Goal: Register for event/course

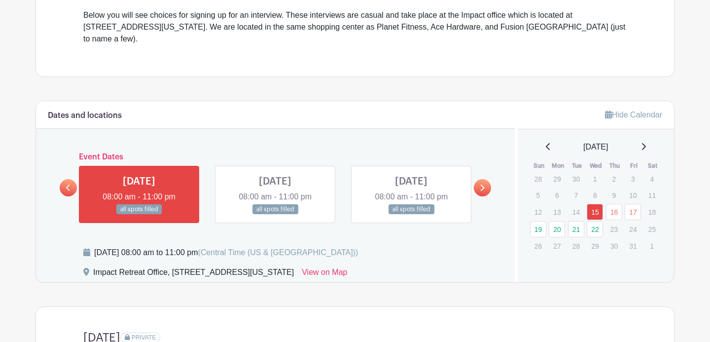
scroll to position [326, 0]
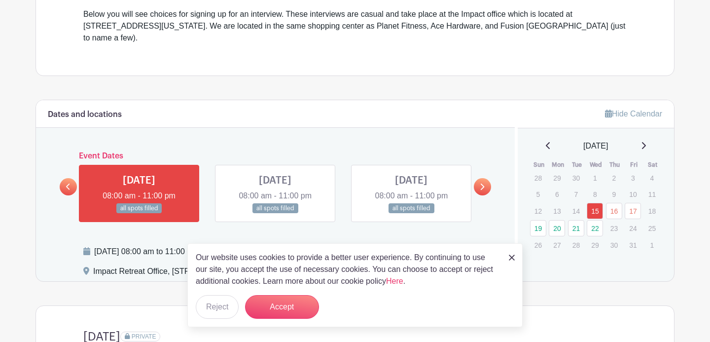
click at [511, 259] on img at bounding box center [512, 258] width 6 height 6
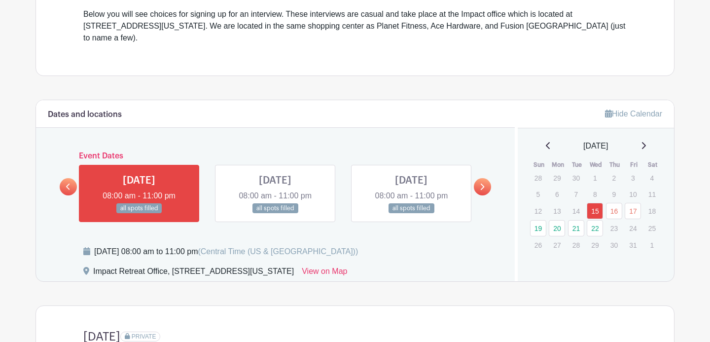
click at [478, 178] on link at bounding box center [482, 186] width 17 height 17
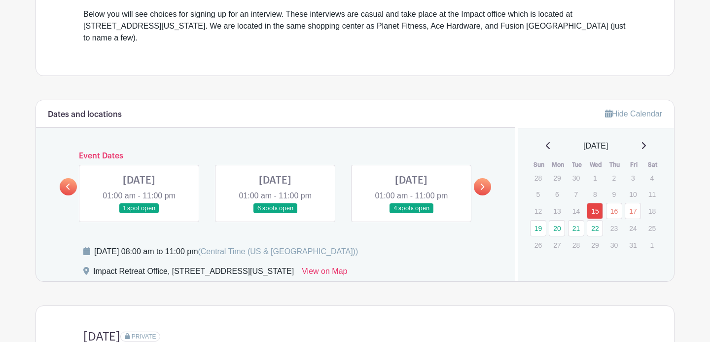
click at [139, 214] on link at bounding box center [139, 214] width 0 height 0
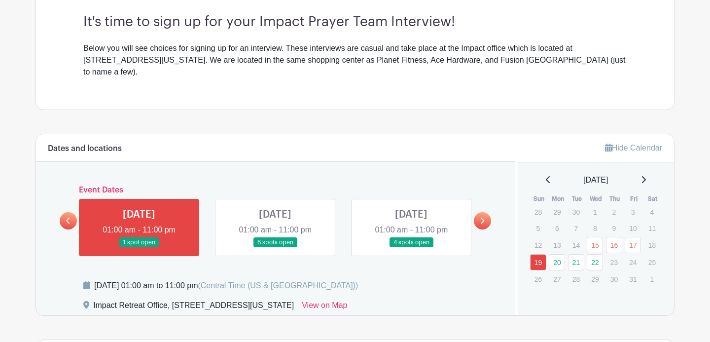
scroll to position [298, 0]
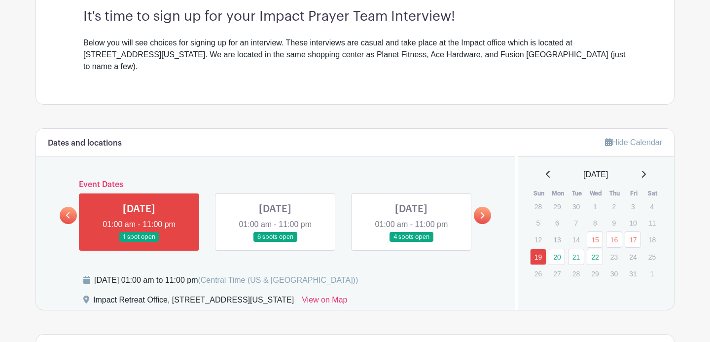
click at [275, 242] on link at bounding box center [275, 242] width 0 height 0
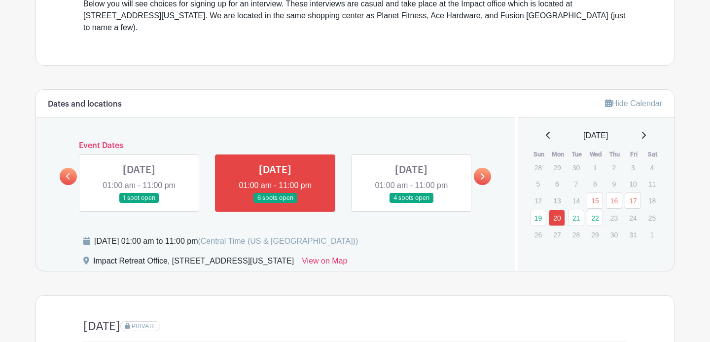
scroll to position [339, 0]
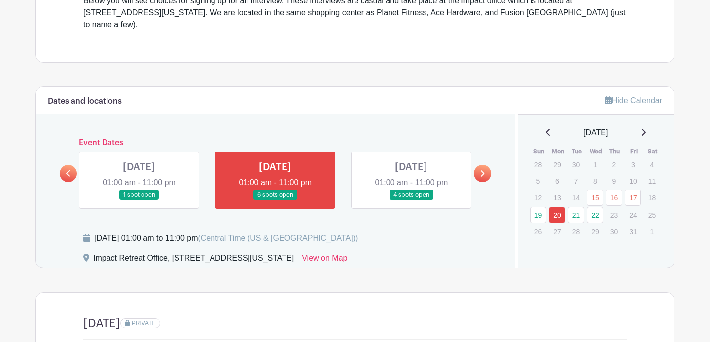
click at [478, 165] on link at bounding box center [482, 173] width 17 height 17
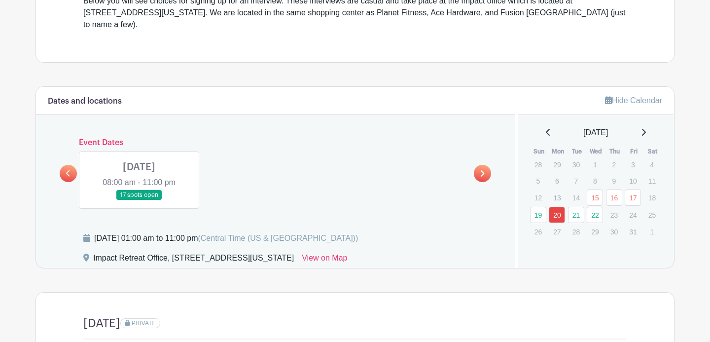
click at [139, 200] on link at bounding box center [139, 200] width 0 height 0
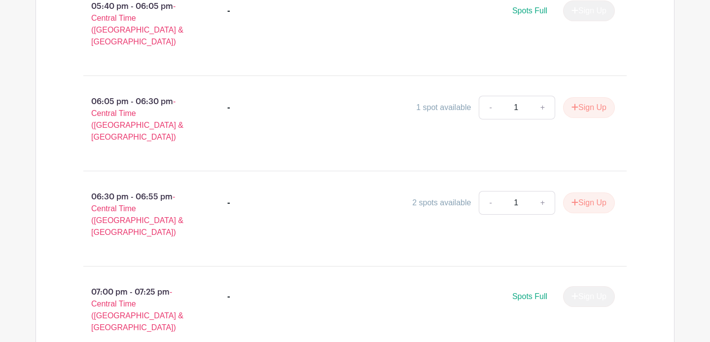
scroll to position [1647, 0]
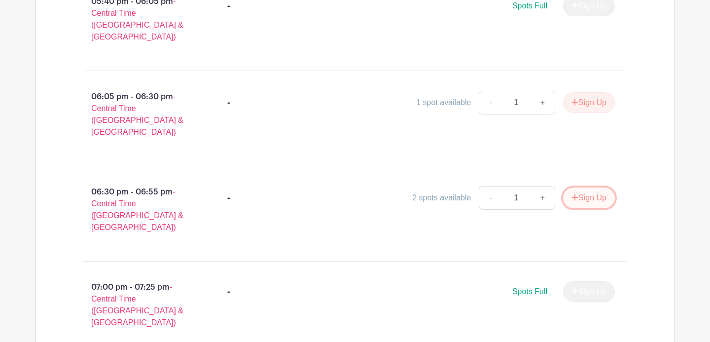
click at [585, 187] on button "Sign Up" at bounding box center [589, 197] width 52 height 21
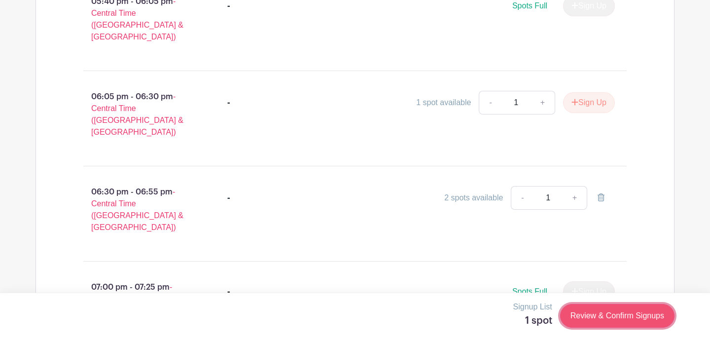
click at [603, 314] on link "Review & Confirm Signups" at bounding box center [618, 316] width 114 height 24
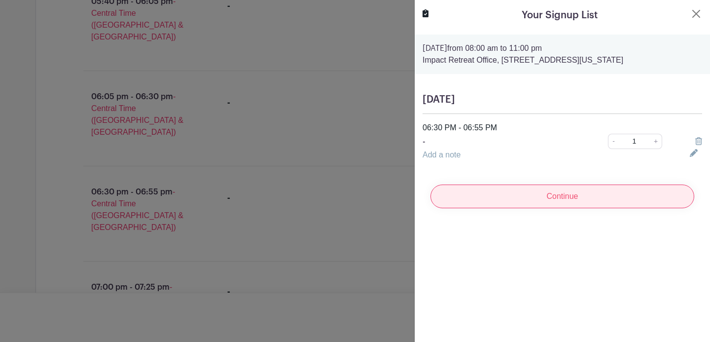
click at [569, 202] on input "Continue" at bounding box center [563, 197] width 264 height 24
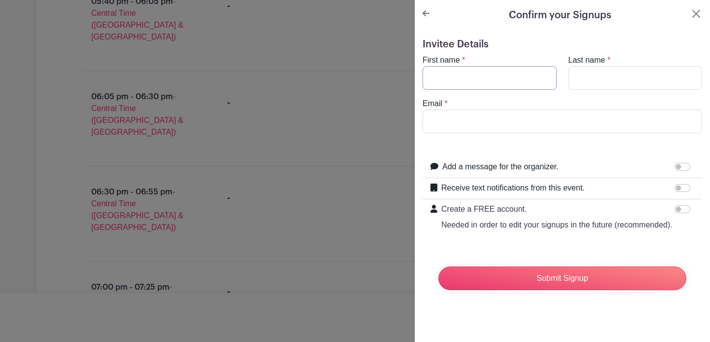
click at [482, 85] on input "First name" at bounding box center [490, 78] width 134 height 24
type input "h"
type input "[PERSON_NAME]"
click at [626, 84] on input "Last name" at bounding box center [636, 78] width 134 height 24
type input "[PERSON_NAME]"
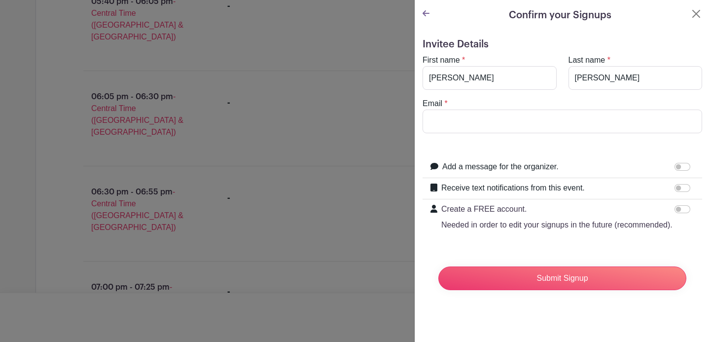
click at [470, 135] on form "Invitee Details First name * [PERSON_NAME] Last name * [PERSON_NAME] Email * Ad…" at bounding box center [563, 168] width 280 height 260
click at [463, 124] on input "Email" at bounding box center [563, 122] width 280 height 24
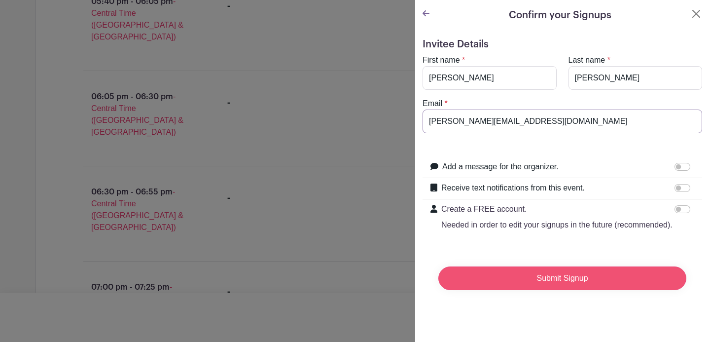
type input "[PERSON_NAME][EMAIL_ADDRESS][DOMAIN_NAME]"
click at [592, 280] on input "Submit Signup" at bounding box center [563, 278] width 248 height 24
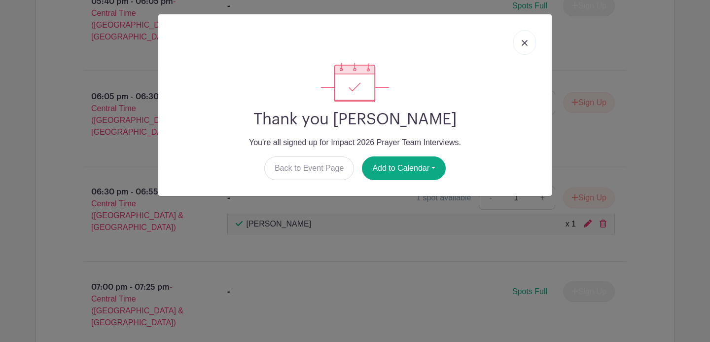
click at [526, 42] on img at bounding box center [525, 43] width 6 height 6
